Goal: Task Accomplishment & Management: Manage account settings

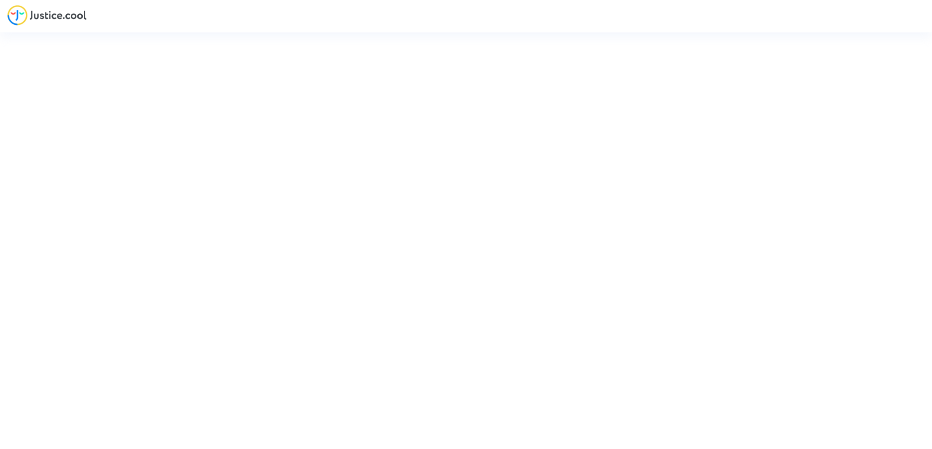
type input "[EMAIL_ADDRESS][DOMAIN_NAME]"
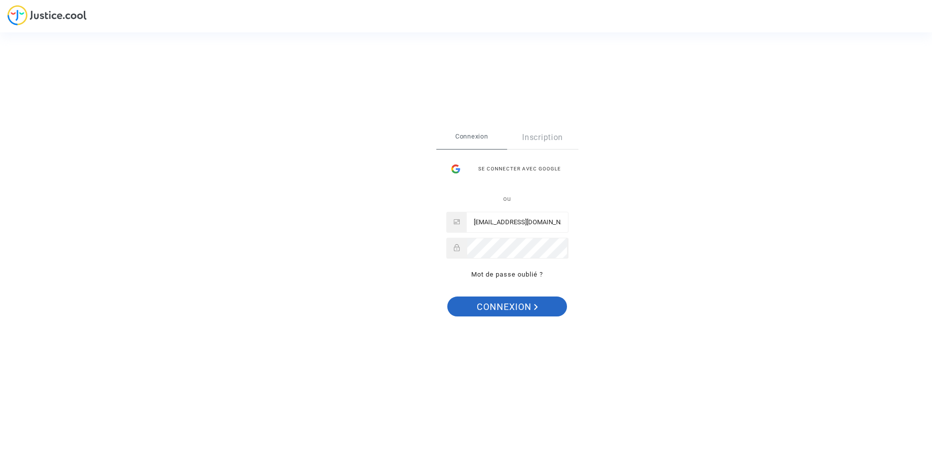
click at [524, 305] on span "Connexion" at bounding box center [507, 307] width 61 height 21
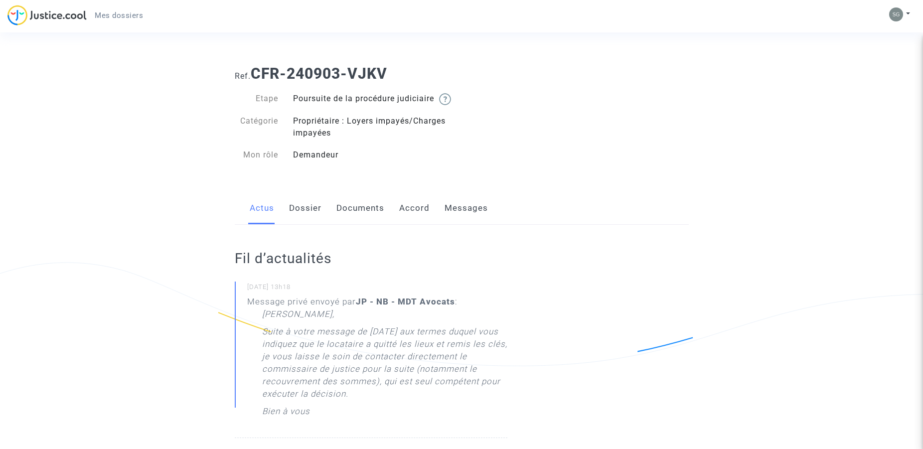
click at [373, 217] on link "Documents" at bounding box center [361, 208] width 48 height 33
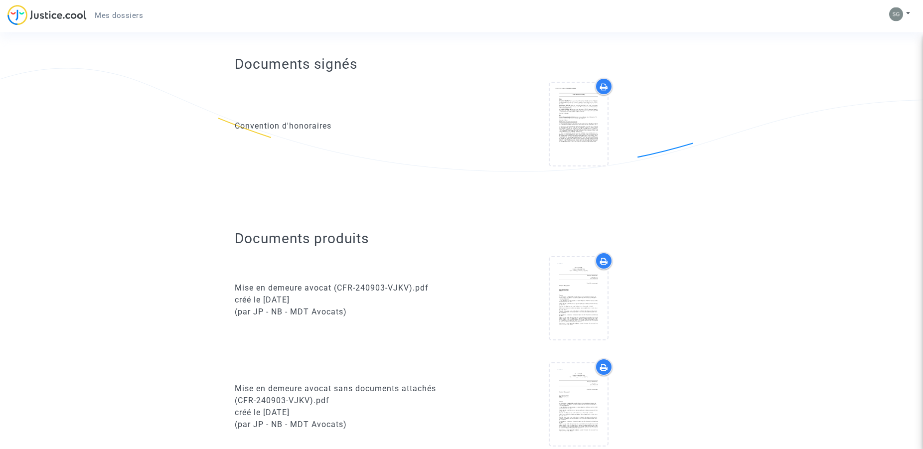
scroll to position [189, 0]
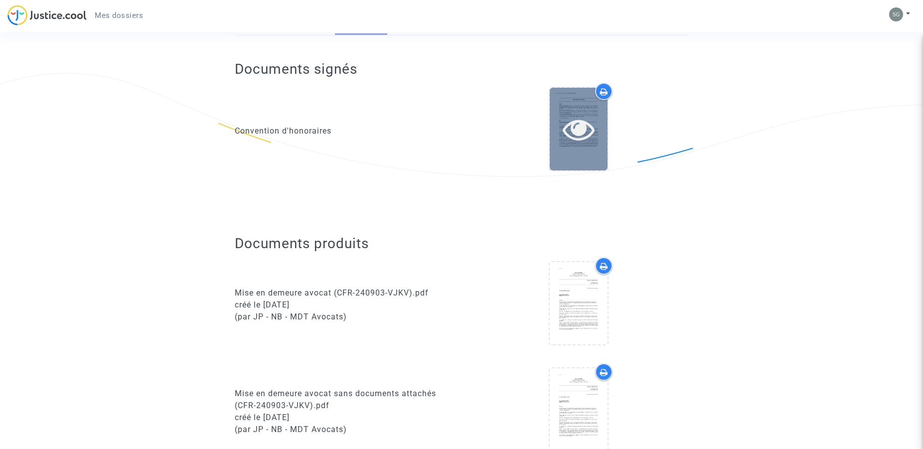
click at [575, 139] on icon at bounding box center [579, 129] width 32 height 32
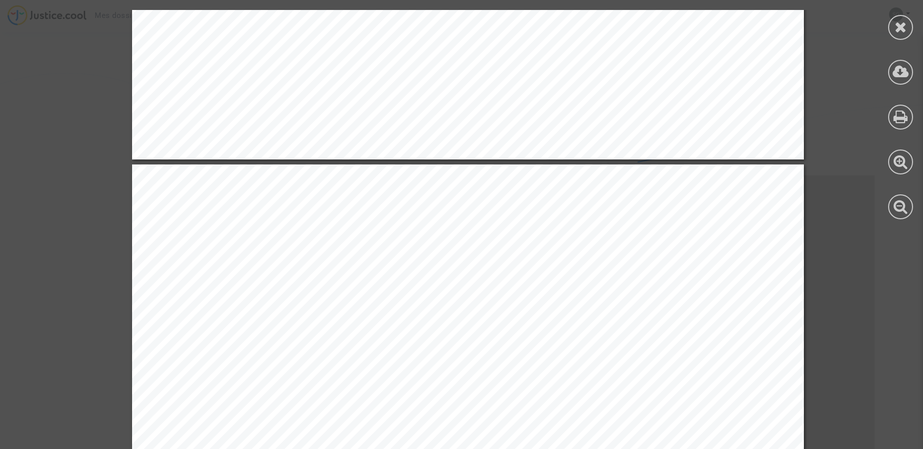
scroll to position [3694, 0]
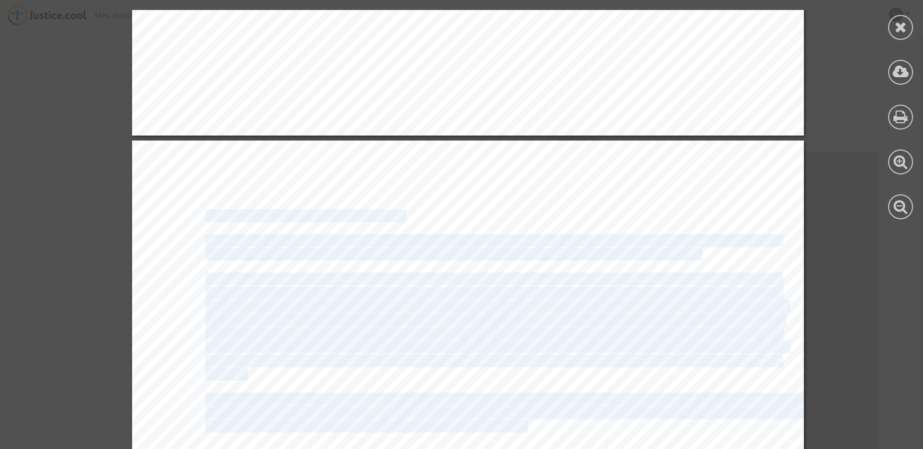
drag, startPoint x: 199, startPoint y: 217, endPoint x: 527, endPoint y: 439, distance: 396.0
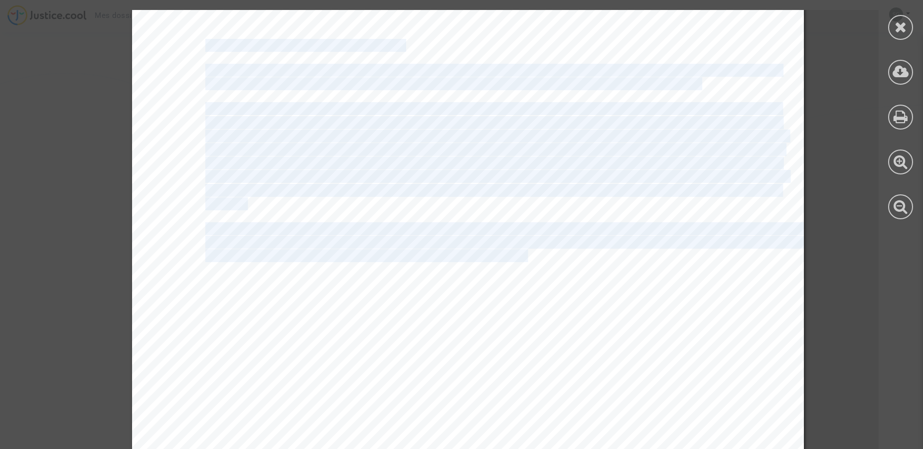
scroll to position [3922, 0]
